Goal: Communication & Community: Ask a question

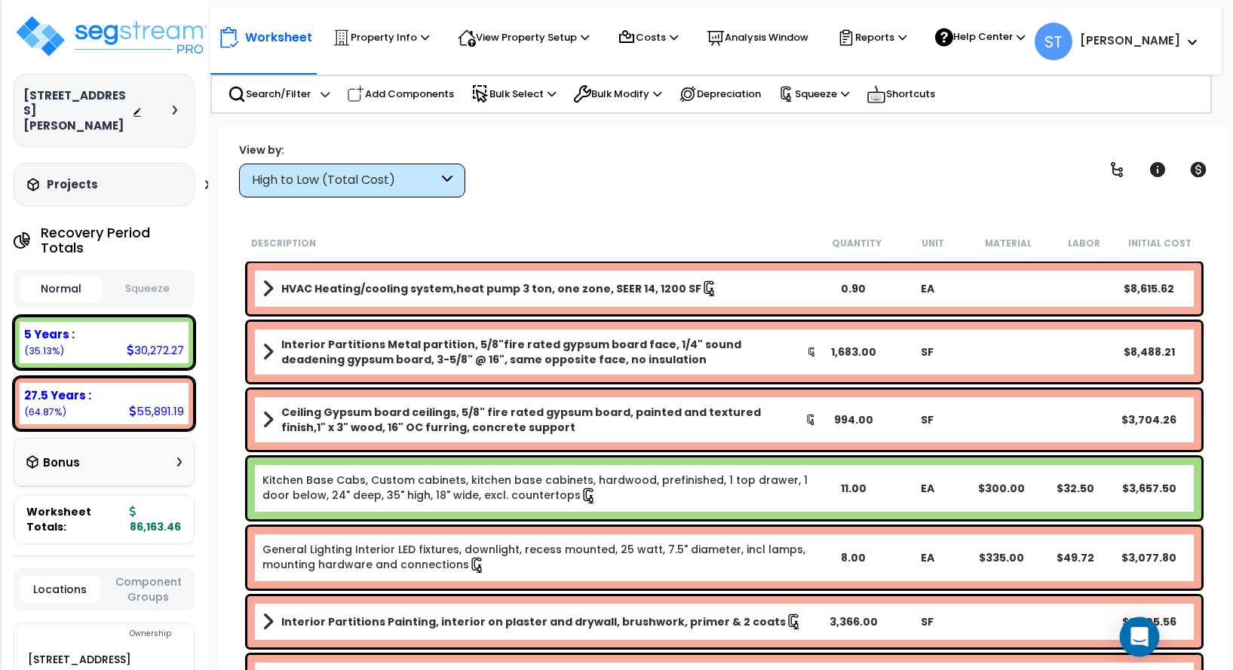
click at [1144, 630] on icon "Open Intercom Messenger" at bounding box center [1138, 637] width 17 height 20
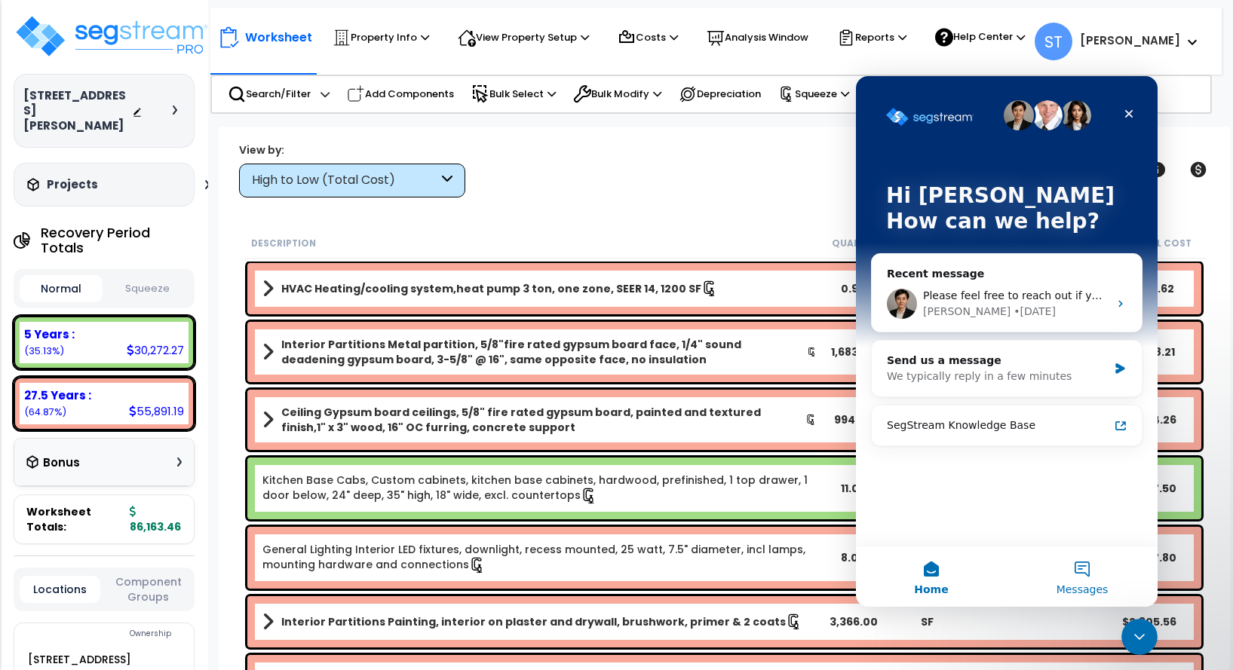
click at [1075, 572] on button "Messages" at bounding box center [1082, 577] width 151 height 60
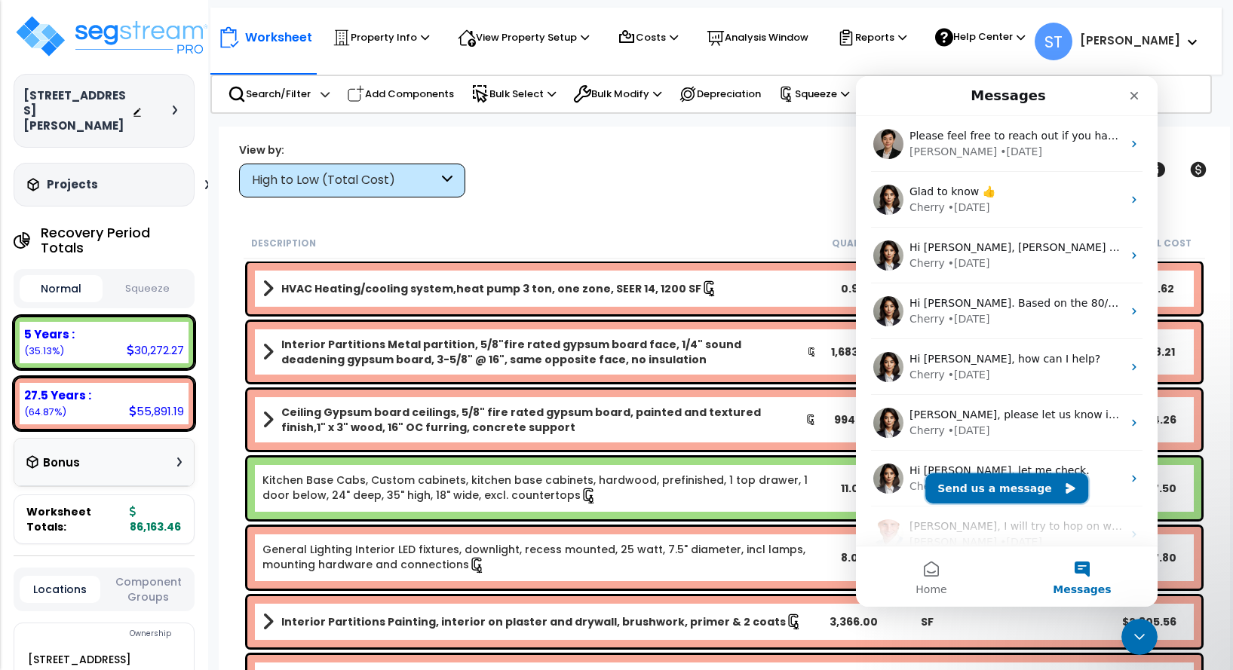
click at [999, 492] on button "Send us a message" at bounding box center [1006, 488] width 163 height 30
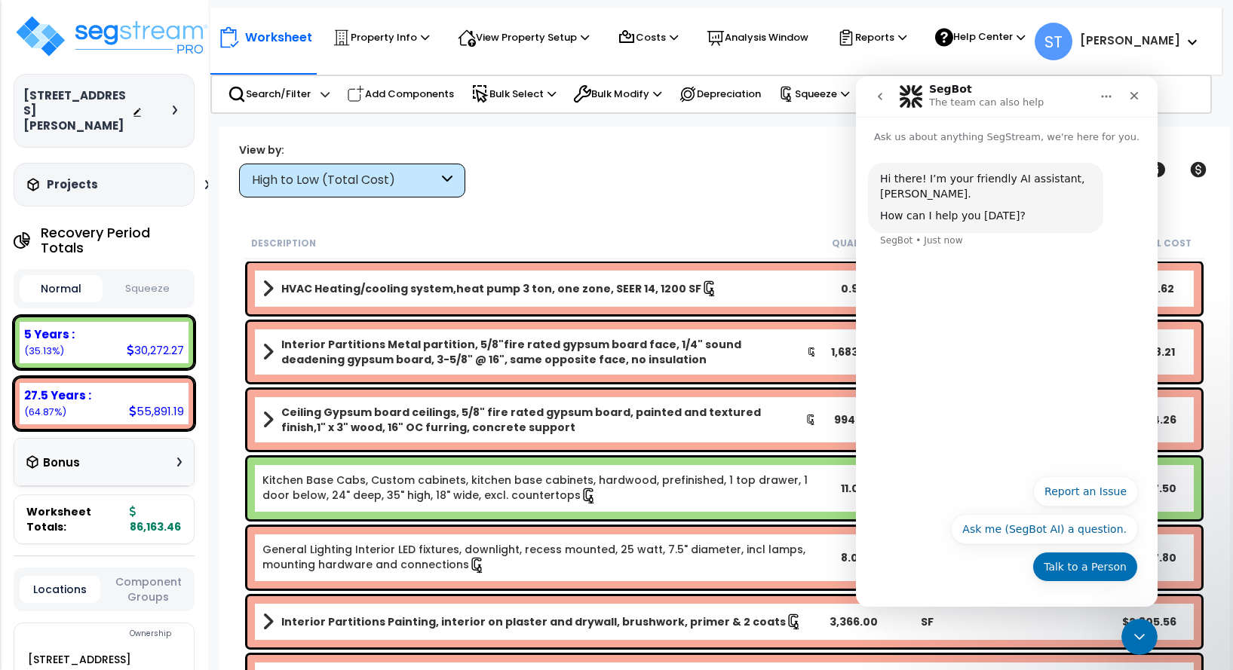
click at [1063, 561] on button "Talk to a Person" at bounding box center [1085, 567] width 106 height 30
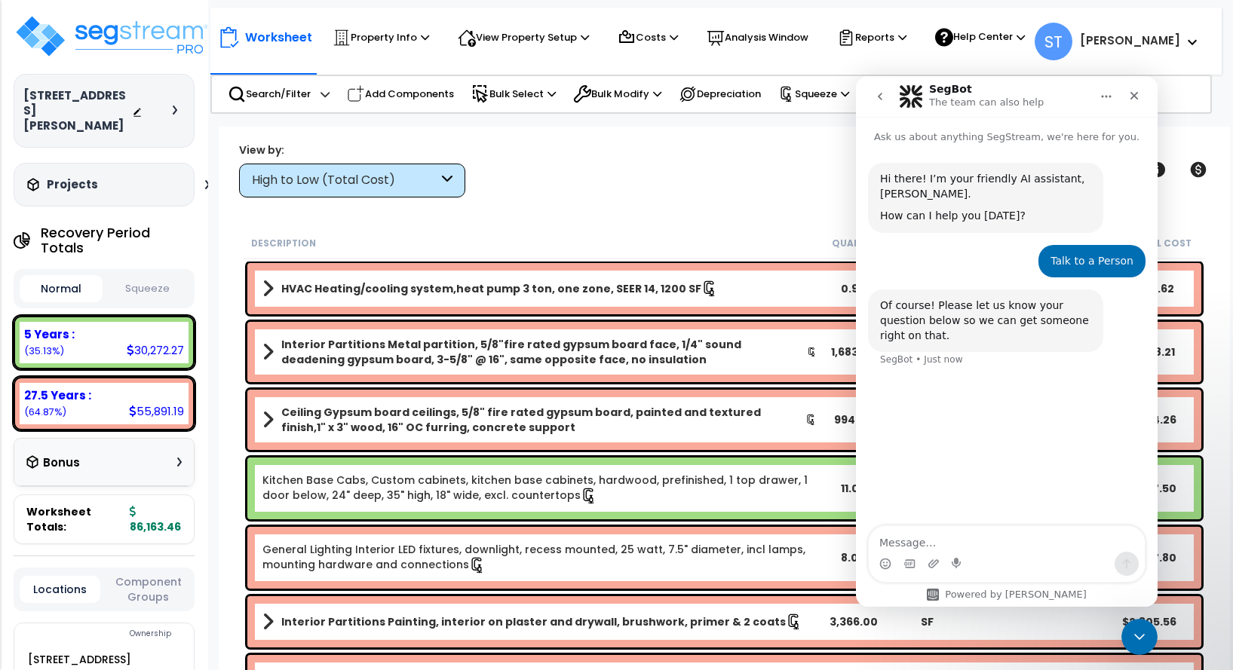
click at [970, 537] on textarea "Message…" at bounding box center [1007, 539] width 276 height 26
type textarea "Good Morning"
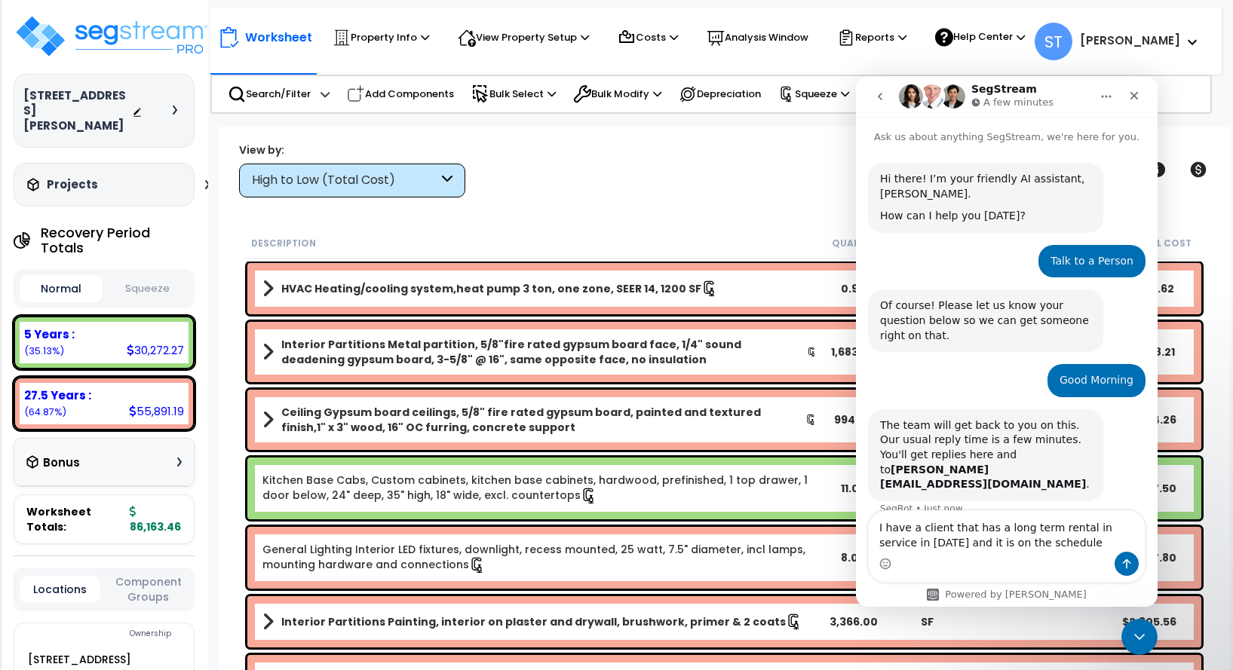
scroll to position [35, 0]
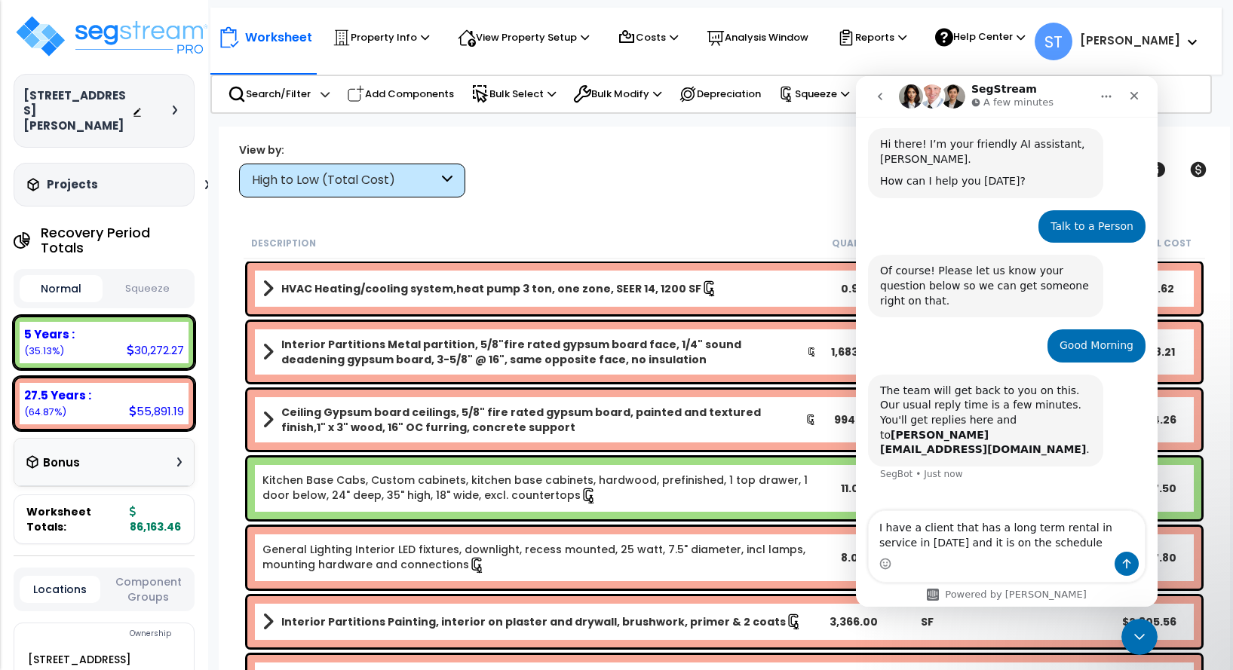
click at [976, 543] on textarea "I have a client that has a long term rental in service in 2023 and it is on the…" at bounding box center [1007, 531] width 276 height 41
click at [1081, 541] on textarea "I have a client that has a long term rental in service in 2023 and it is on the…" at bounding box center [1007, 524] width 276 height 56
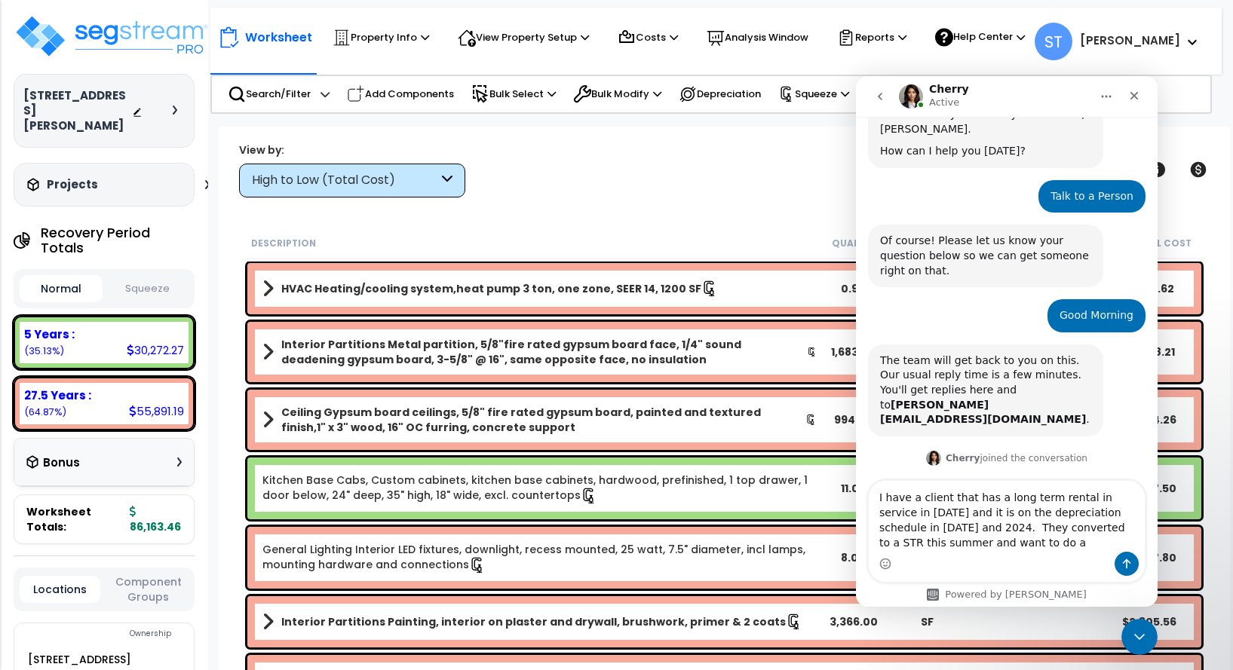
scroll to position [102, 0]
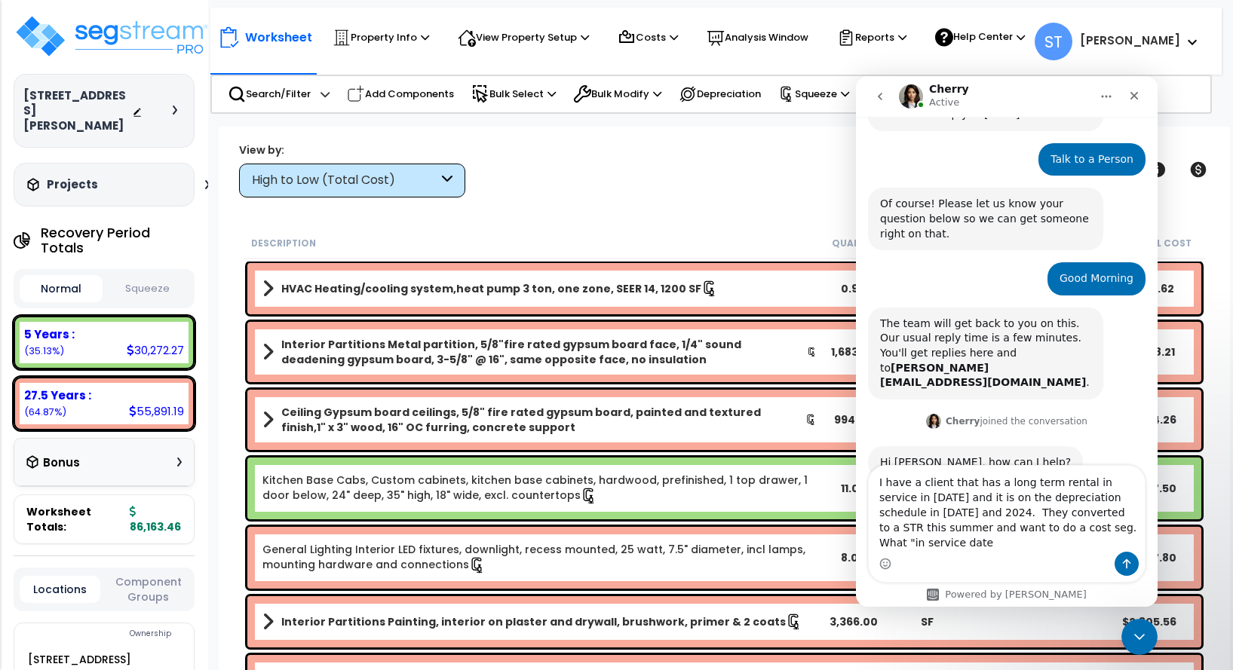
click at [1035, 541] on textarea "I have a client that has a long term rental in service in 2023 and it is on the…" at bounding box center [1007, 509] width 276 height 86
click at [1074, 546] on textarea "I have a client that has a long term rental in service in 2023 and it is on the…" at bounding box center [1007, 509] width 276 height 86
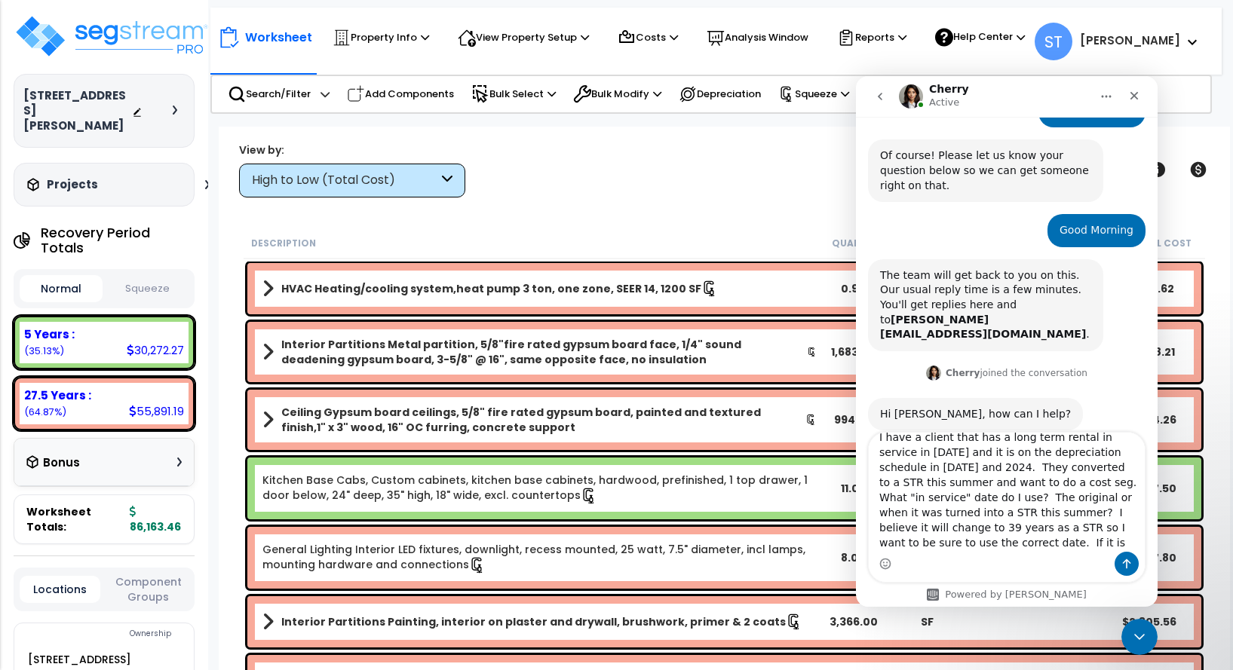
scroll to position [25, 0]
type textarea "I have a client that has a long term rental in service in 2023 and it is on the…"
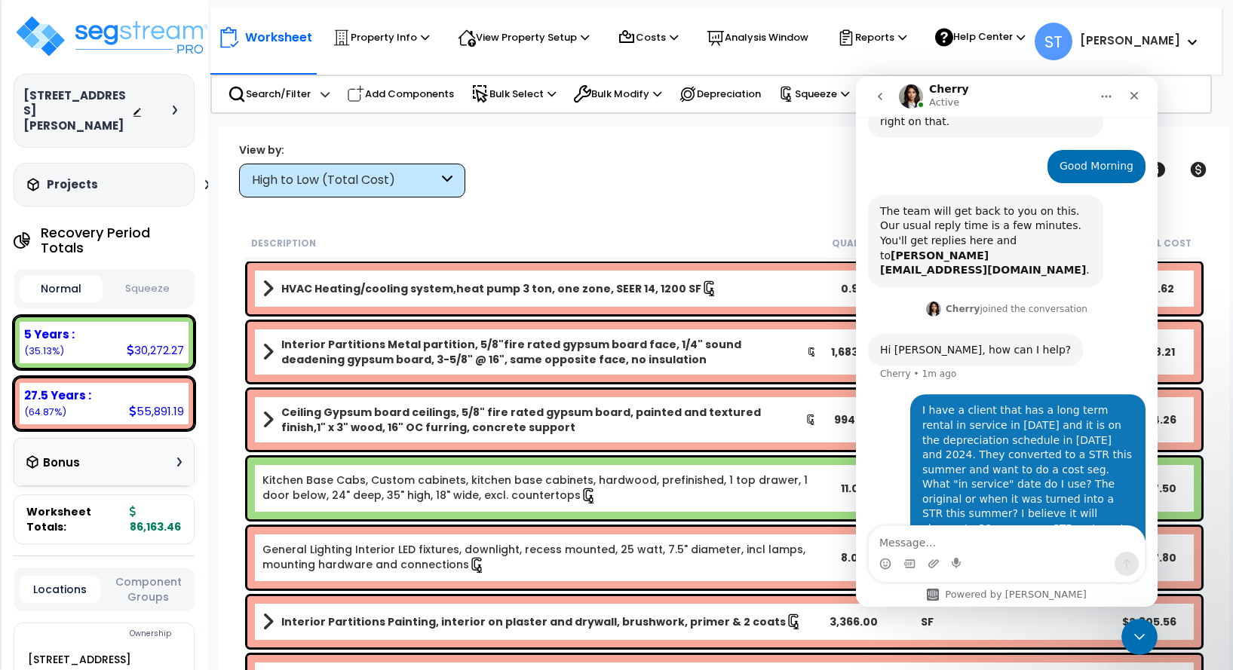
scroll to position [234, 0]
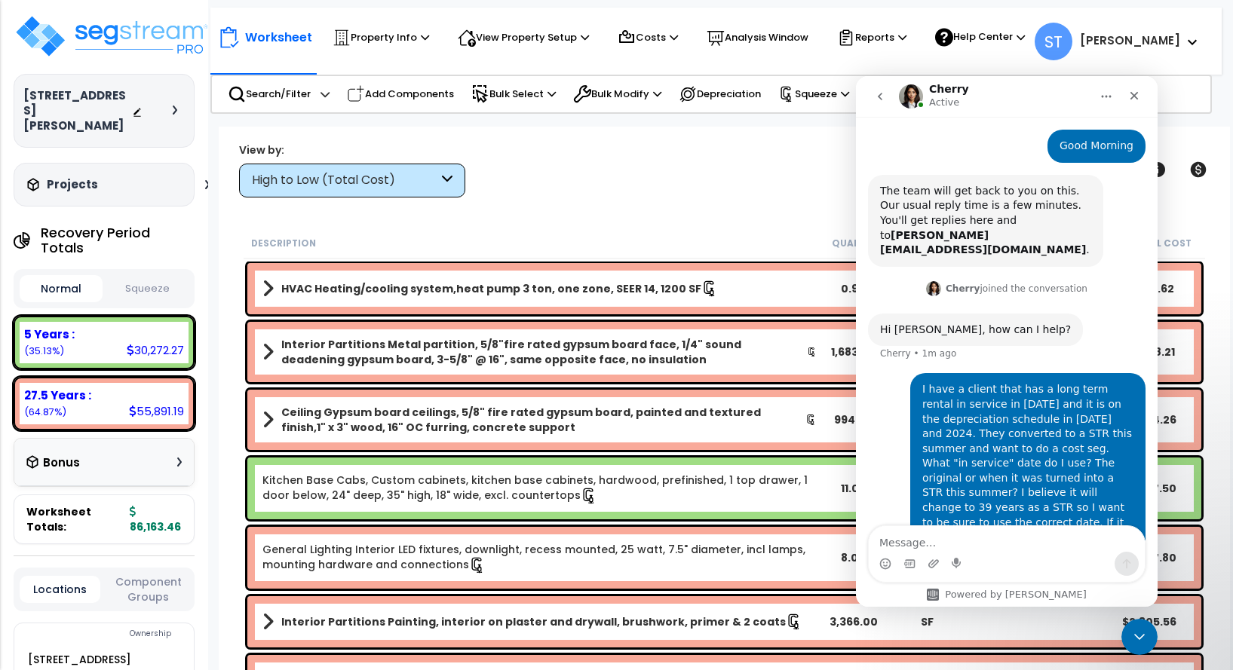
click at [684, 253] on div "Description Quantity Unit Material Labor Initial Cost" at bounding box center [724, 244] width 961 height 32
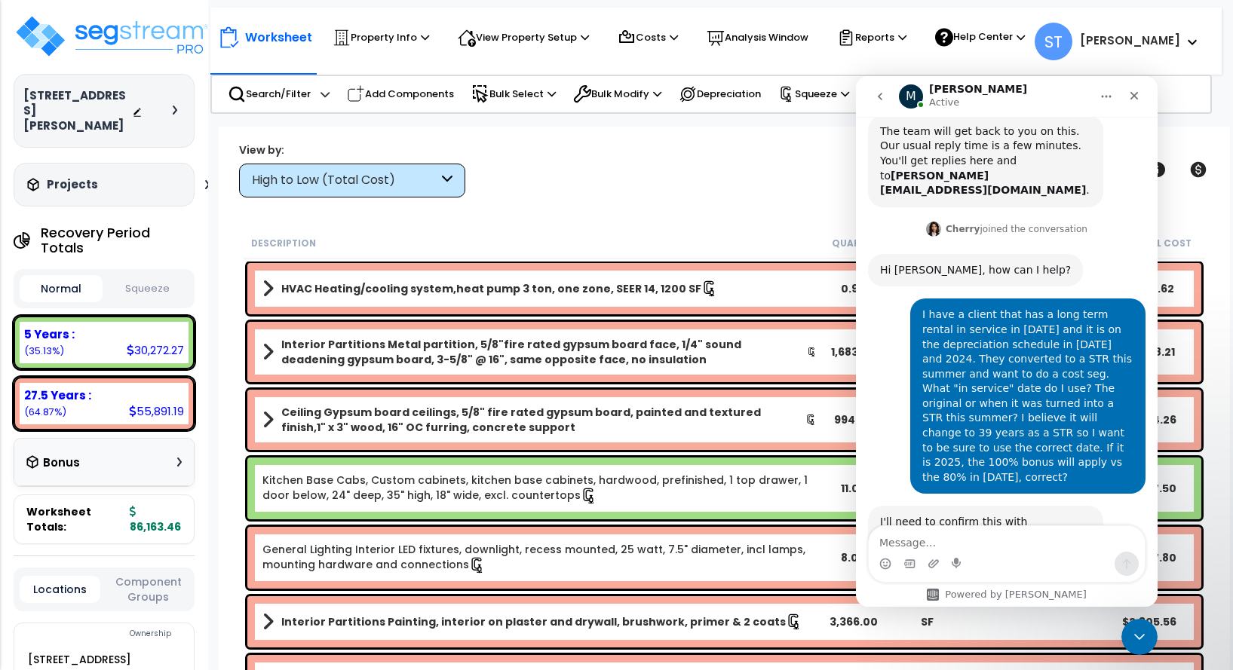
scroll to position [418, 0]
